Goal: Task Accomplishment & Management: Manage account settings

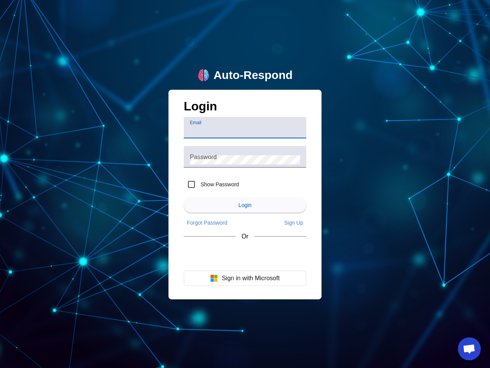
click at [245, 128] on input "Email" at bounding box center [245, 130] width 110 height 9
click at [212, 184] on label "Show Password" at bounding box center [219, 184] width 40 height 8
click at [199, 184] on input "Show Password" at bounding box center [191, 184] width 15 height 15
click at [192, 184] on input "Show Password" at bounding box center [191, 184] width 15 height 15
checkbox input "false"
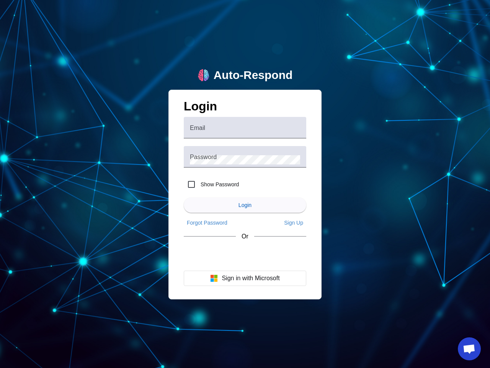
click at [245, 205] on span "Login" at bounding box center [245, 205] width 13 height 6
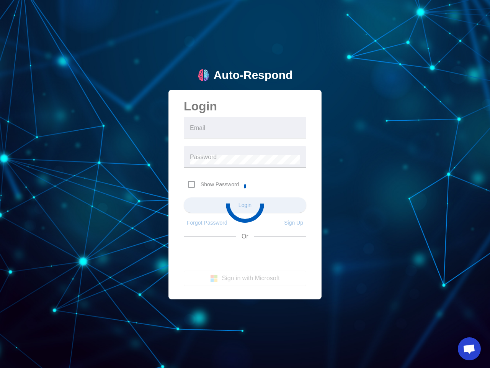
click at [207, 223] on app-main-login "Auto-Respond Login Email Password Show Password Login Forgot Password Sign Up O…" at bounding box center [245, 184] width 490 height 368
click at [294, 223] on app-main-login "Auto-Respond Login Email Password Show Password Login Forgot Password Sign Up O…" at bounding box center [245, 184] width 490 height 368
click at [245, 278] on app-main-login "Auto-Respond Login Email Password Show Password Login Forgot Password Sign Up O…" at bounding box center [245, 184] width 490 height 368
click at [470, 349] on span "Open chat" at bounding box center [469, 349] width 13 height 11
